Goal: Navigation & Orientation: Find specific page/section

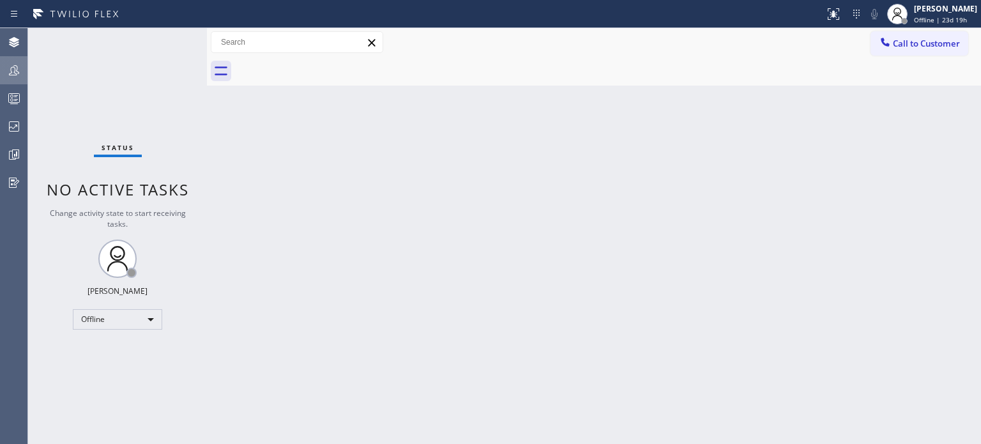
click at [13, 74] on icon at bounding box center [13, 70] width 15 height 15
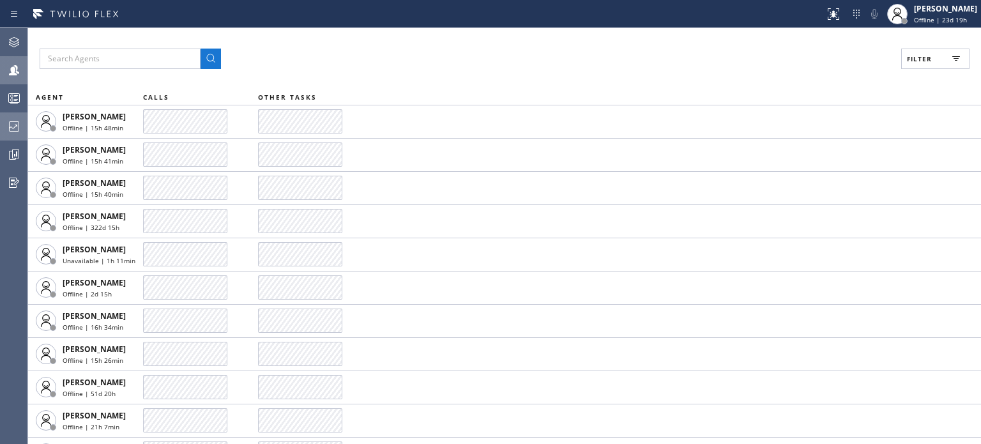
click at [18, 127] on icon at bounding box center [13, 126] width 15 height 15
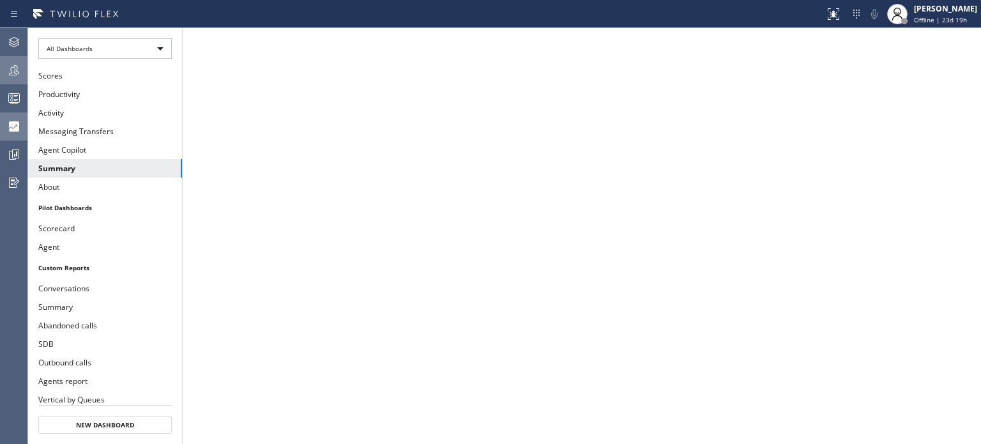
scroll to position [250, 0]
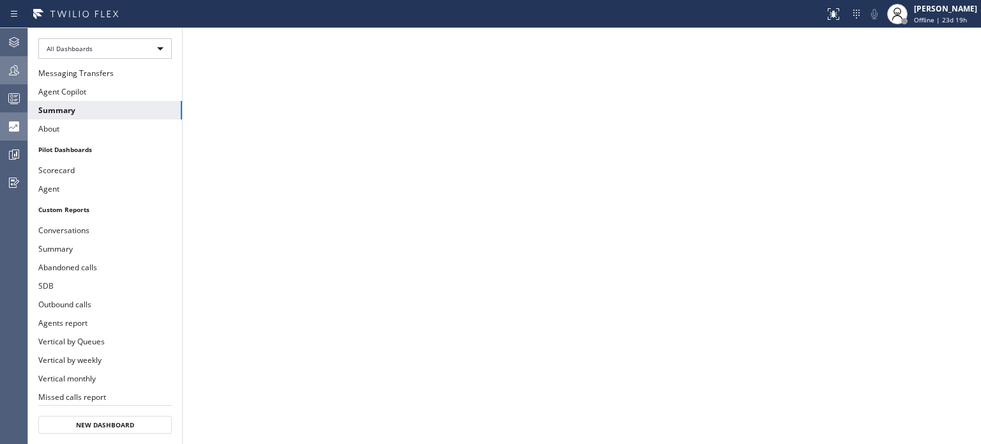
click at [98, 406] on button "CC Attendance" at bounding box center [105, 415] width 154 height 19
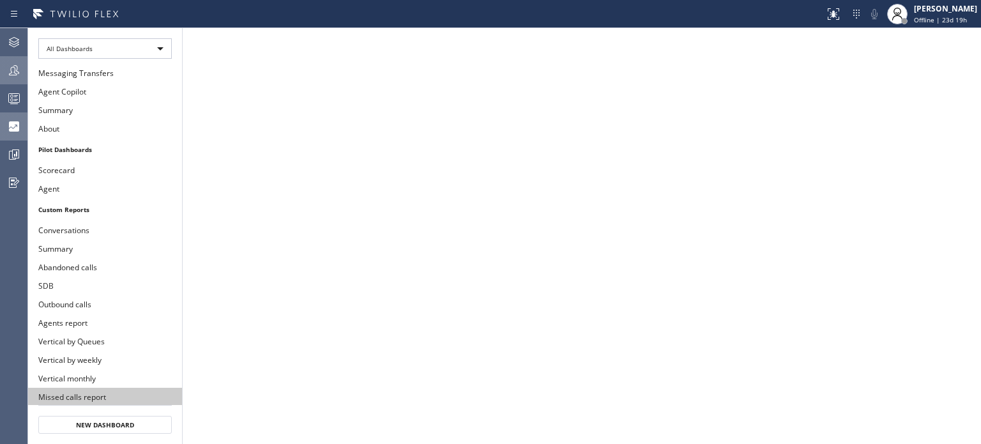
click at [100, 388] on button "Missed calls report" at bounding box center [105, 397] width 154 height 19
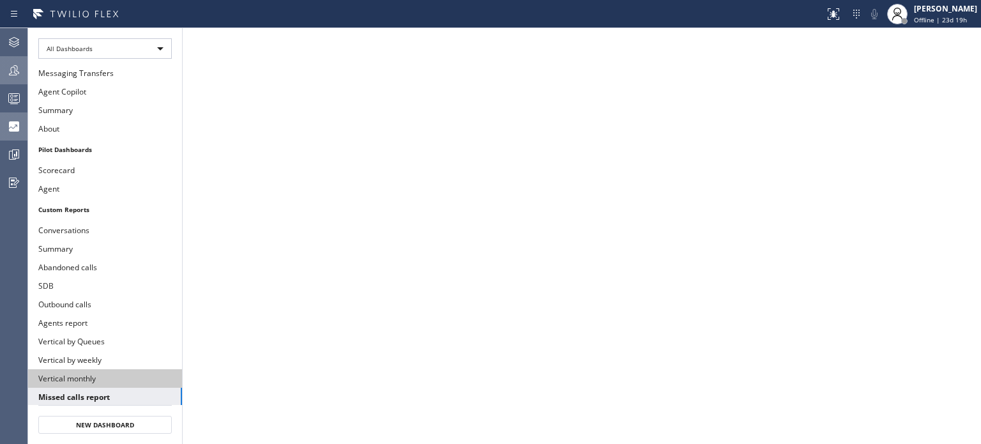
click at [95, 369] on button "Vertical monthly" at bounding box center [105, 378] width 154 height 19
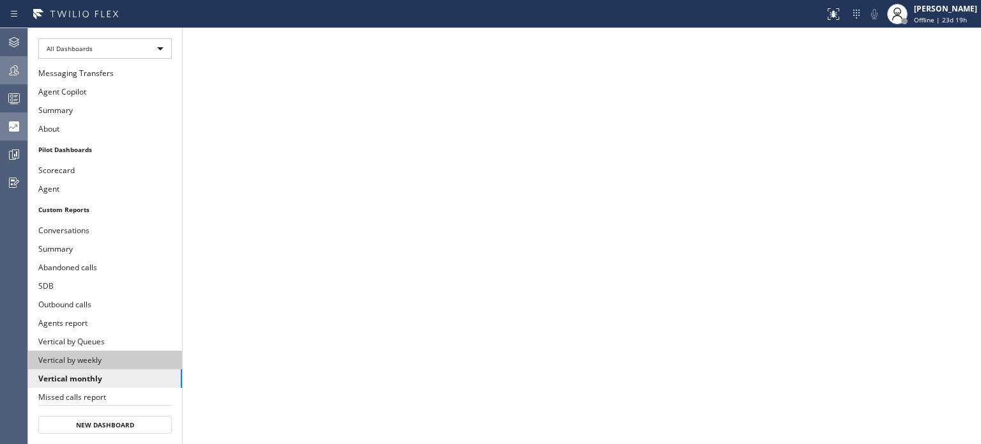
click at [92, 351] on button "Vertical by weekly" at bounding box center [105, 360] width 154 height 19
